Goal: Find specific page/section: Find specific page/section

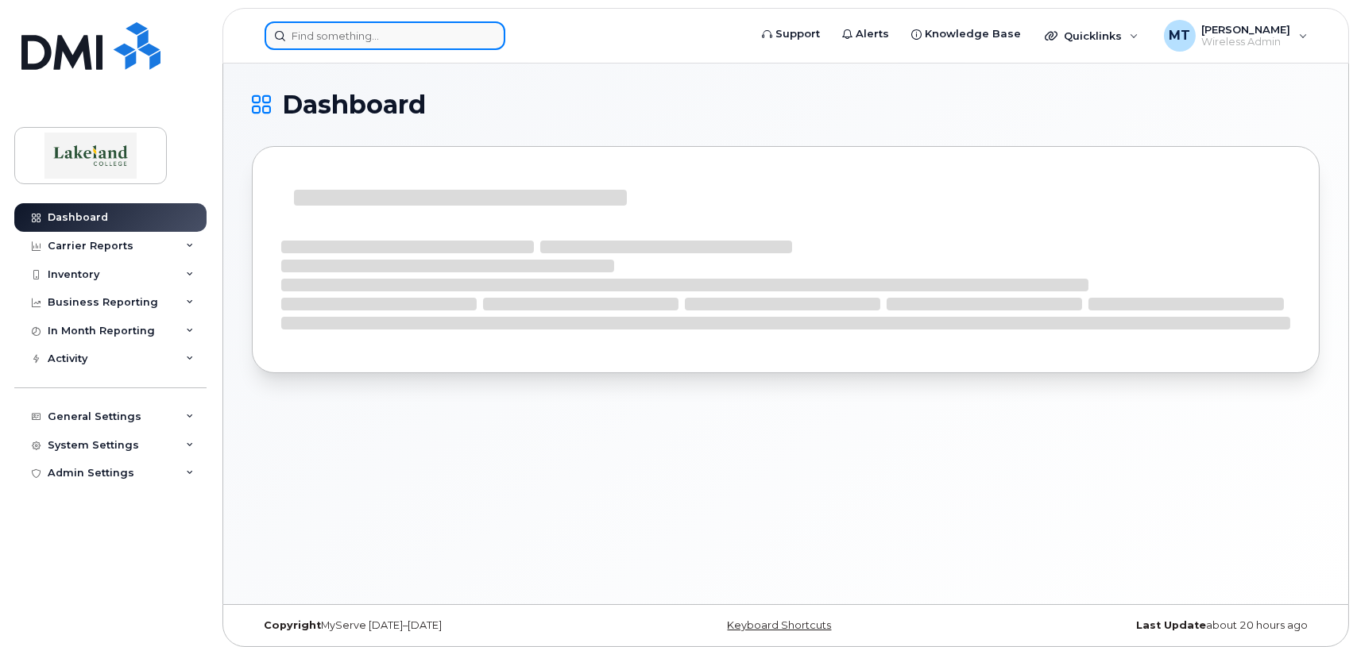
click at [361, 41] on input at bounding box center [385, 35] width 241 height 29
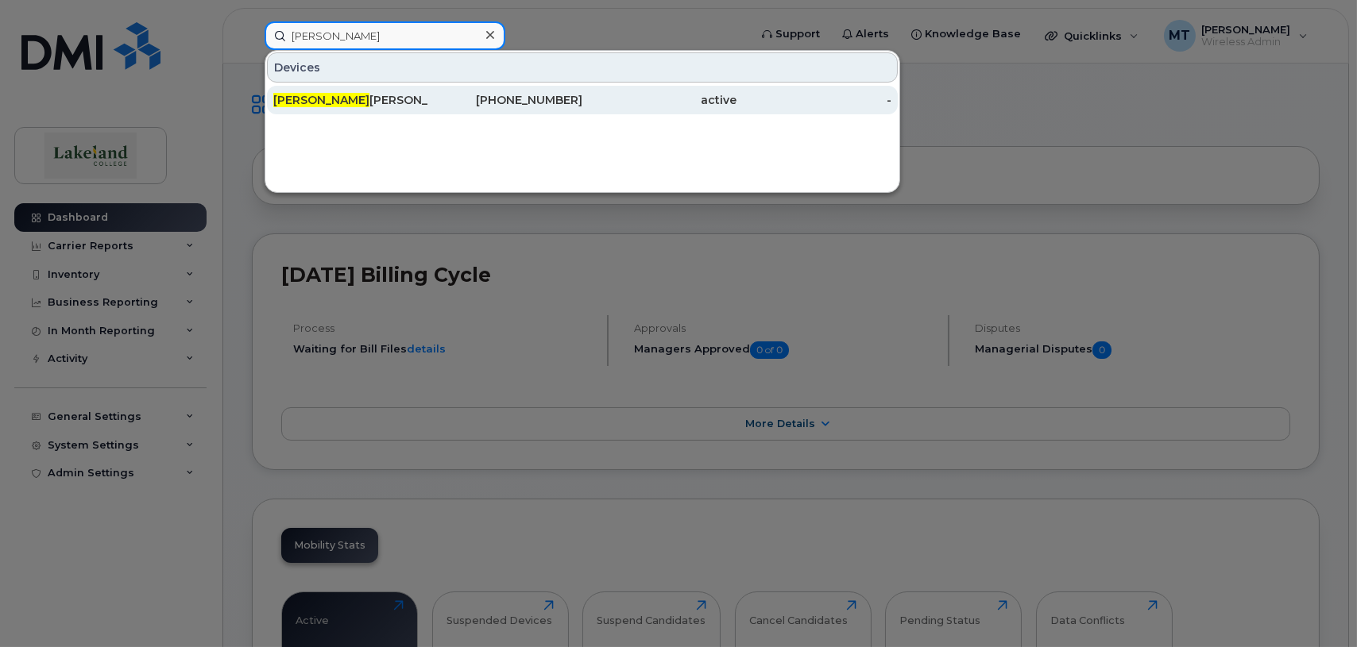
type input "[PERSON_NAME]"
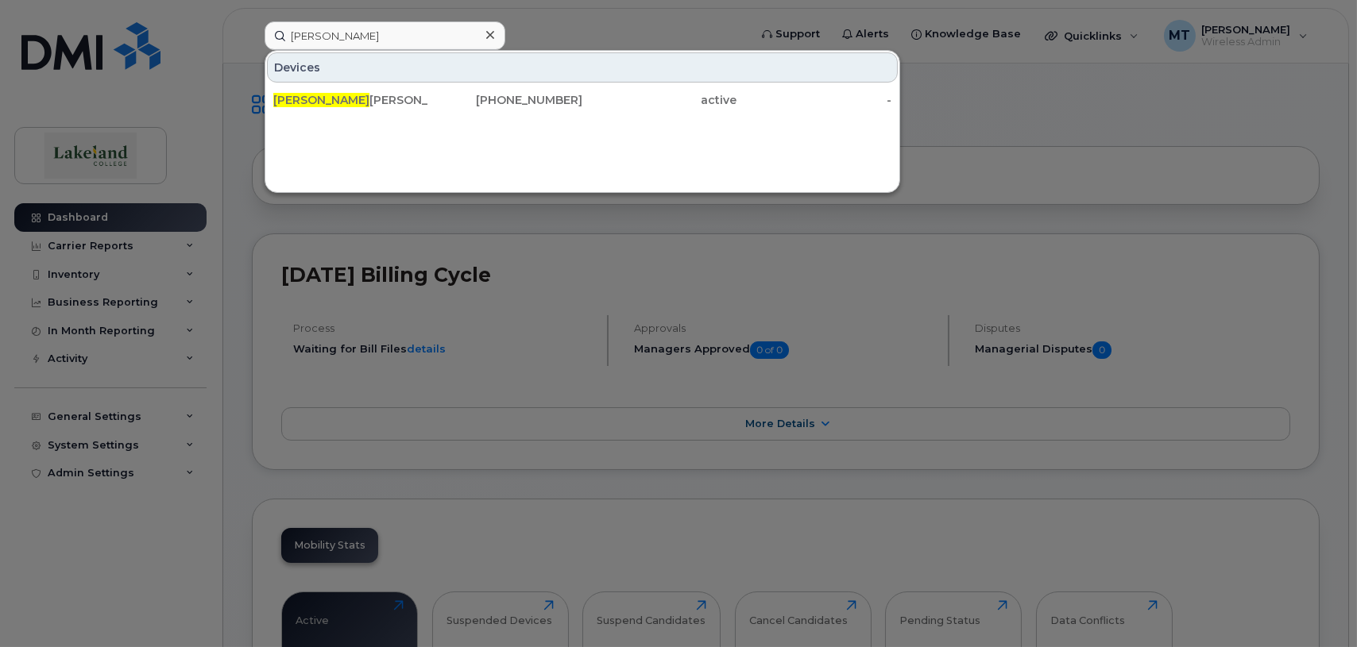
drag, startPoint x: 322, startPoint y: 98, endPoint x: 358, endPoint y: 122, distance: 43.0
click at [322, 98] on div "[PERSON_NAME]" at bounding box center [350, 100] width 155 height 16
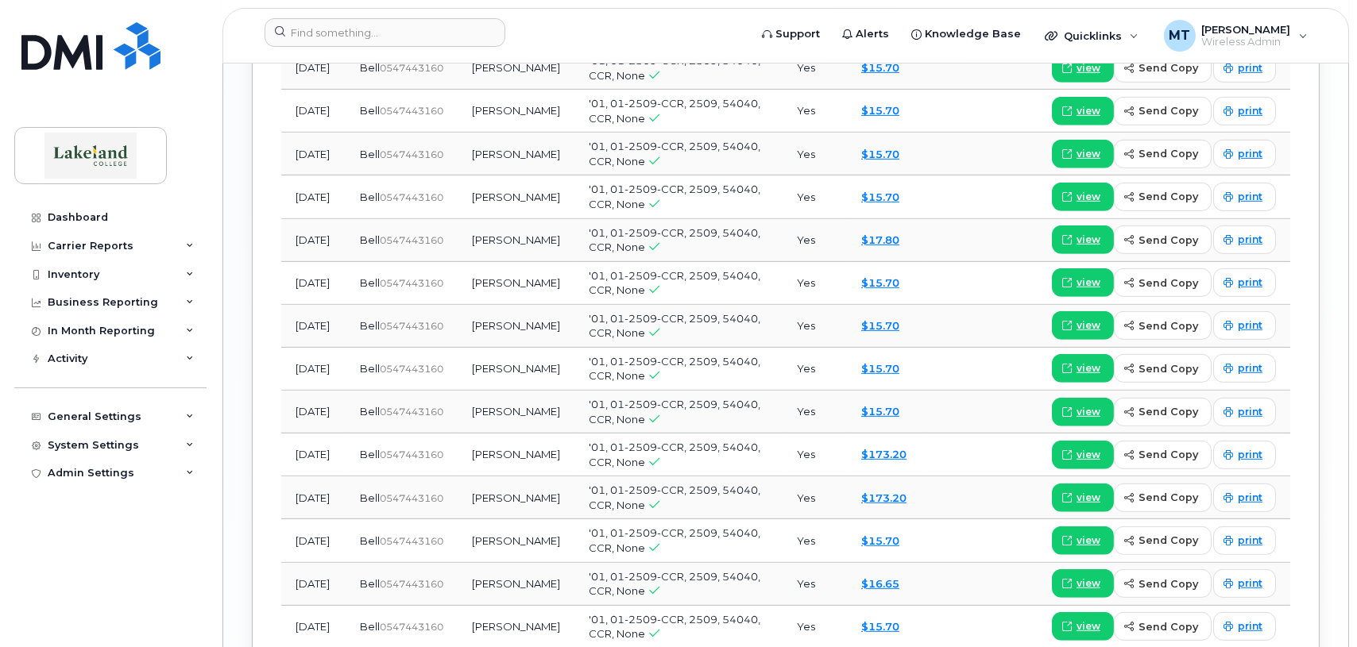
scroll to position [2667, 0]
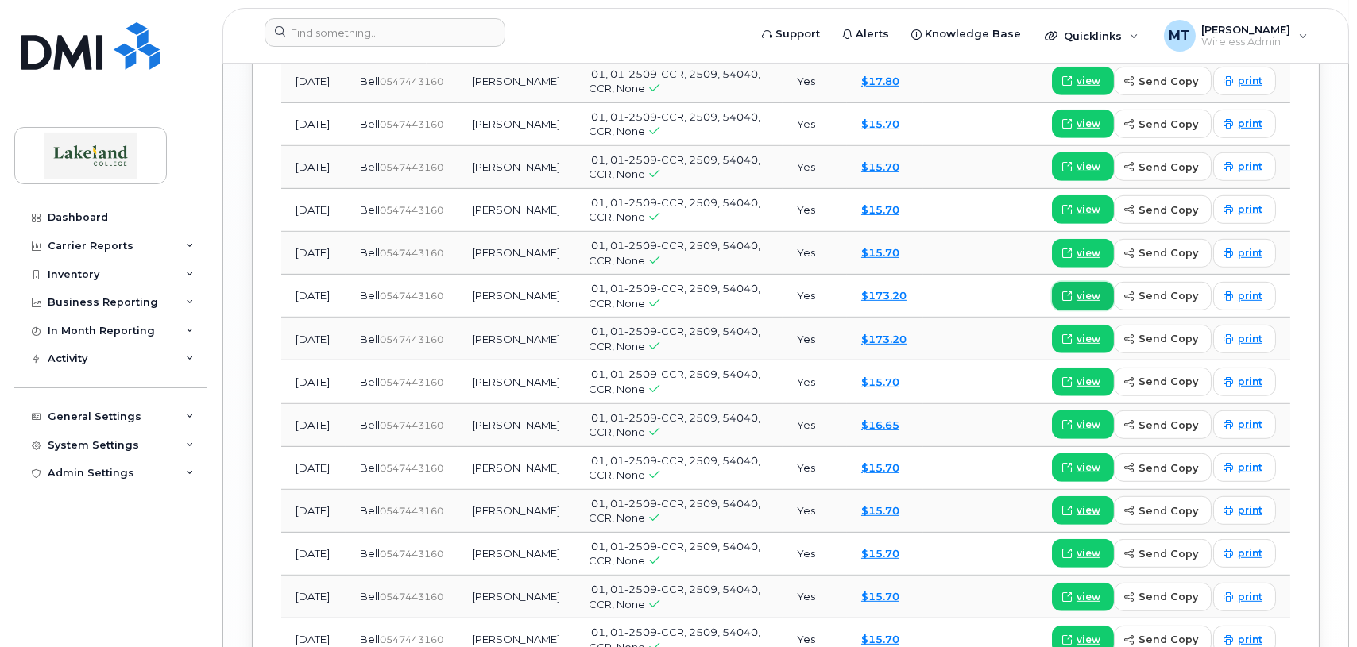
click at [1072, 292] on icon at bounding box center [1067, 297] width 10 height 10
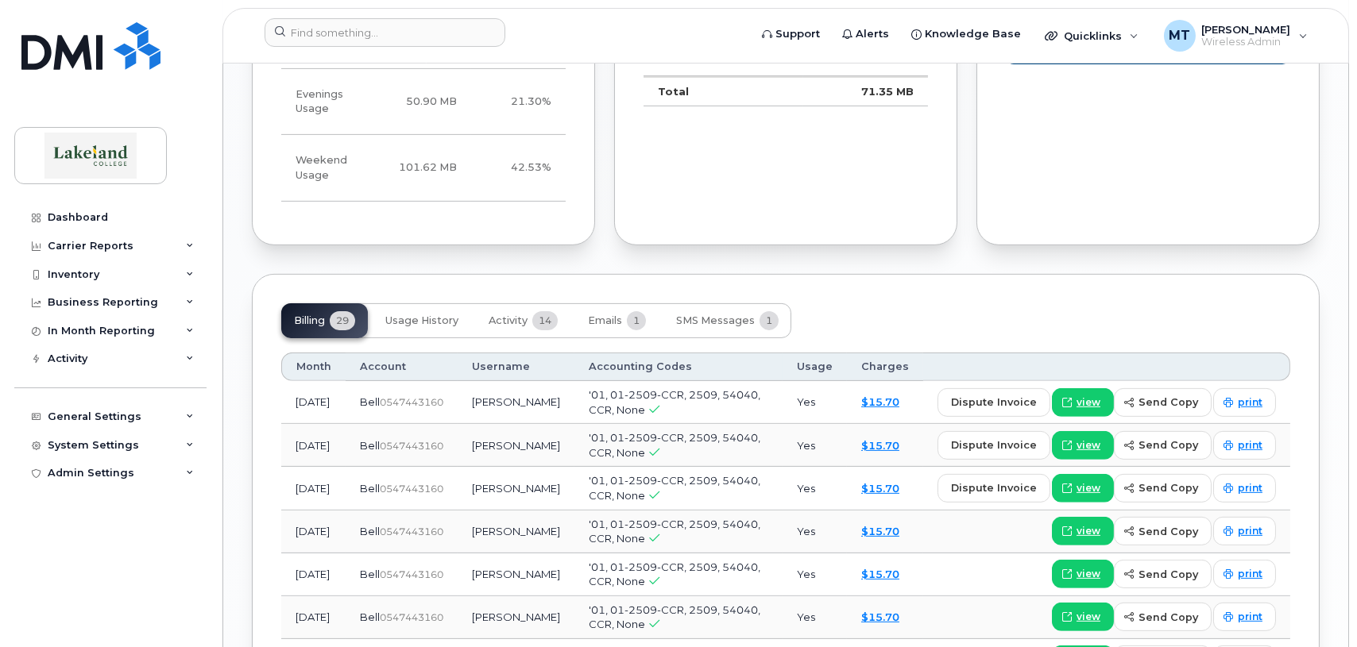
scroll to position [1952, 0]
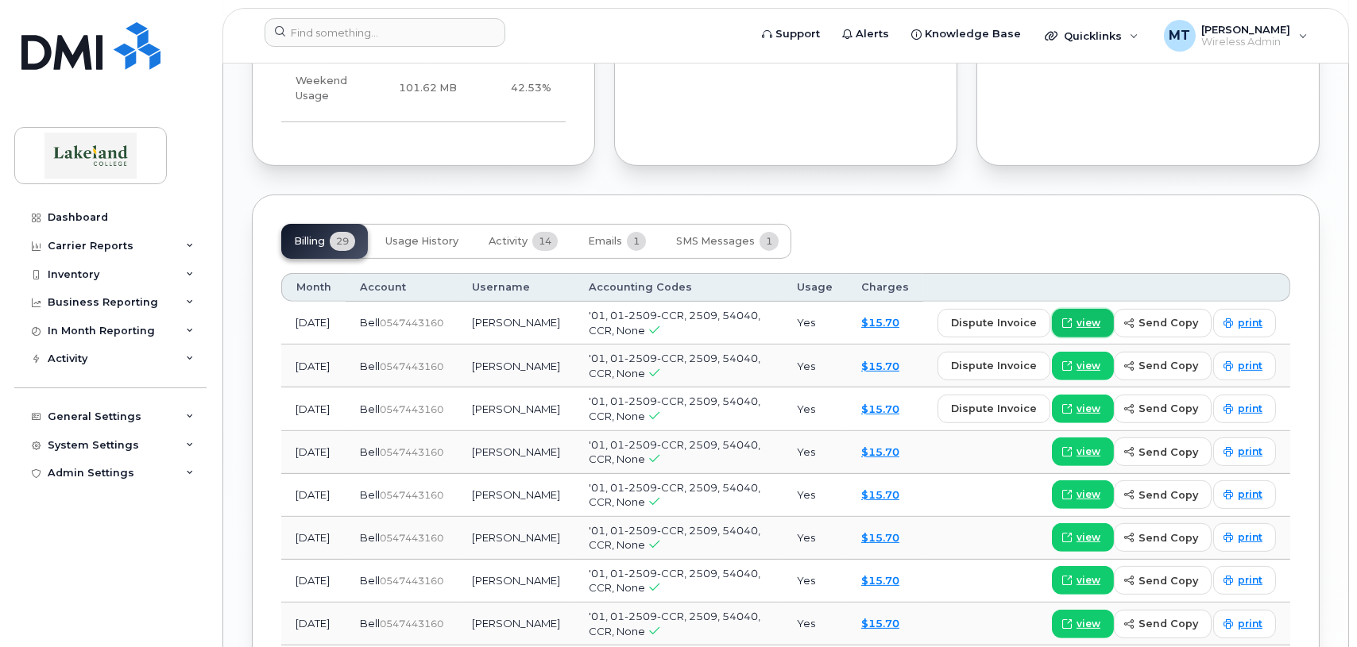
click at [1096, 316] on span "view" at bounding box center [1088, 323] width 24 height 14
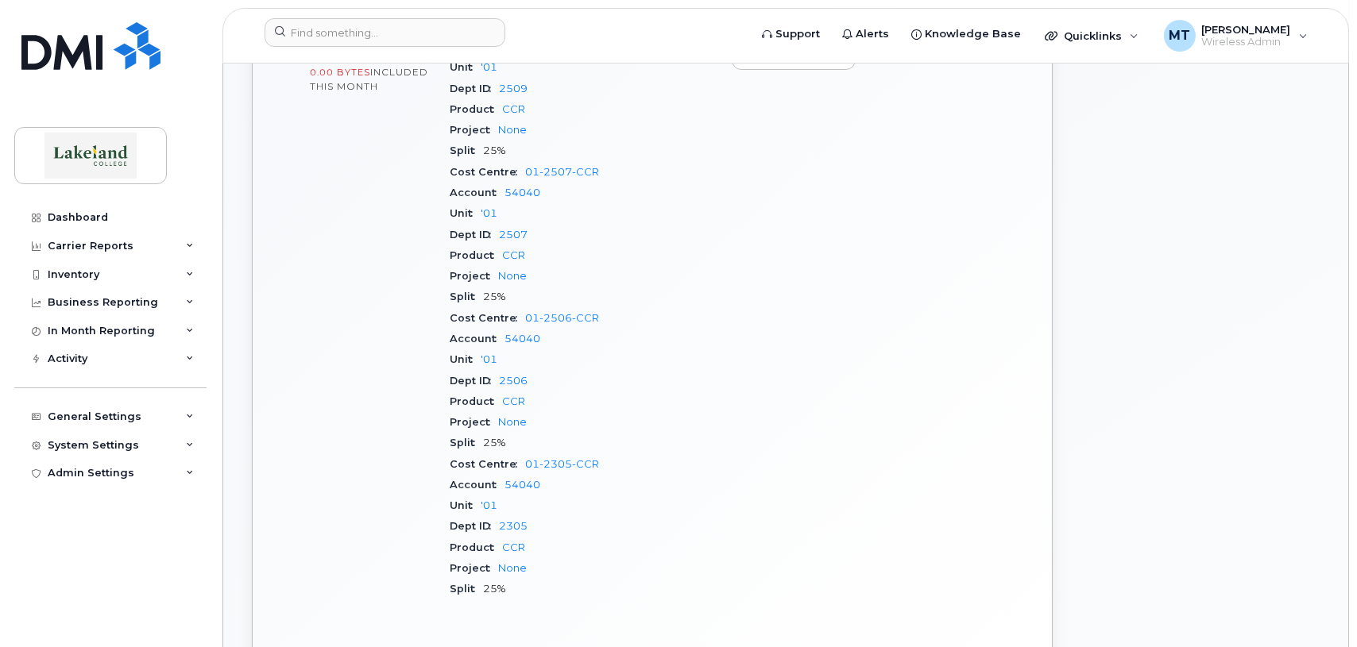
scroll to position [760, 0]
